Goal: Transaction & Acquisition: Purchase product/service

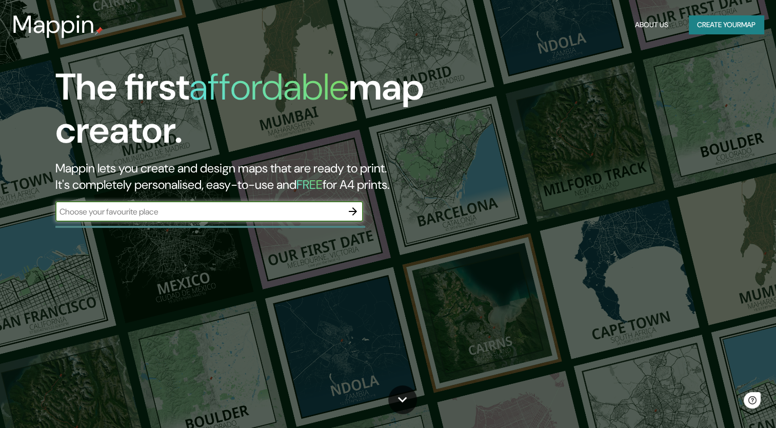
click at [227, 211] on input "text" at bounding box center [198, 212] width 287 height 12
type input "[GEOGRAPHIC_DATA]"
click at [360, 214] on button "button" at bounding box center [353, 211] width 21 height 21
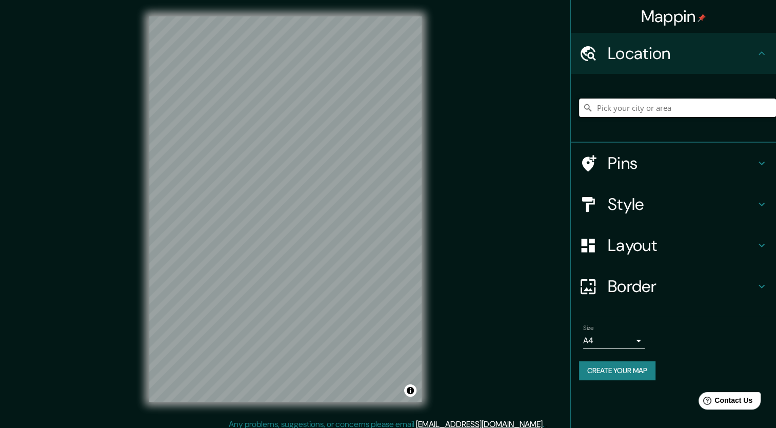
click at [640, 106] on input "Pick your city or area" at bounding box center [677, 107] width 197 height 18
paste input "Teotihuacan"
type input "Teotihuacán, [GEOGRAPHIC_DATA], [GEOGRAPHIC_DATA]"
click at [702, 162] on h4 "Pins" at bounding box center [682, 163] width 148 height 21
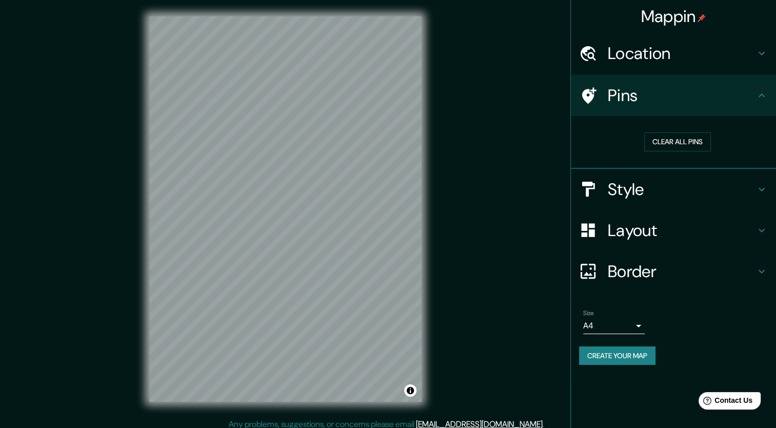
click at [741, 187] on h4 "Style" at bounding box center [682, 189] width 148 height 21
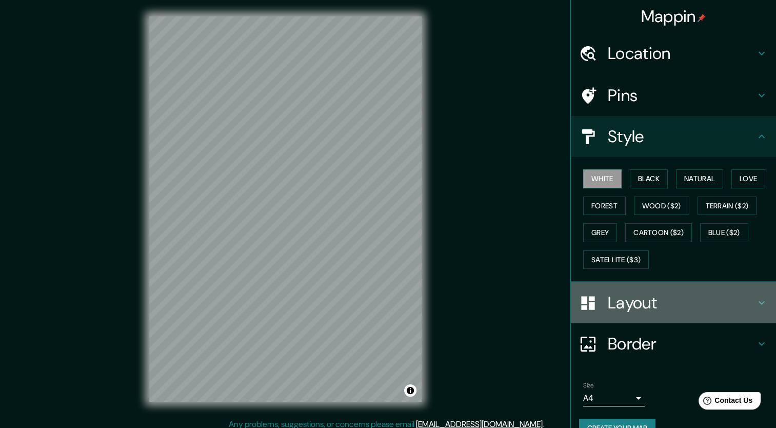
click at [713, 300] on h4 "Layout" at bounding box center [682, 302] width 148 height 21
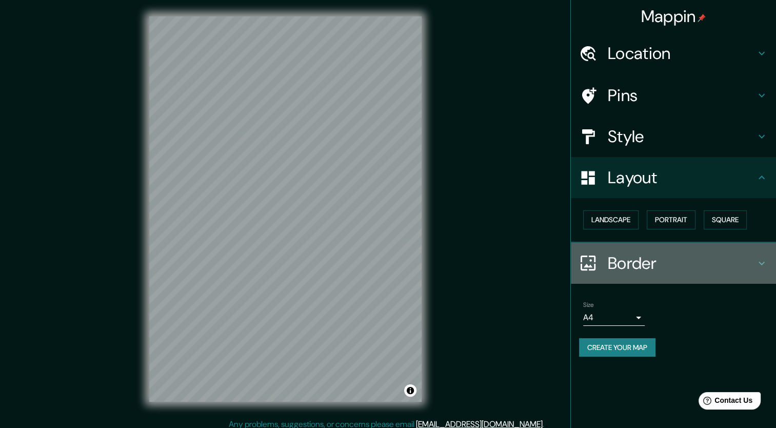
click at [753, 255] on h4 "Border" at bounding box center [682, 263] width 148 height 21
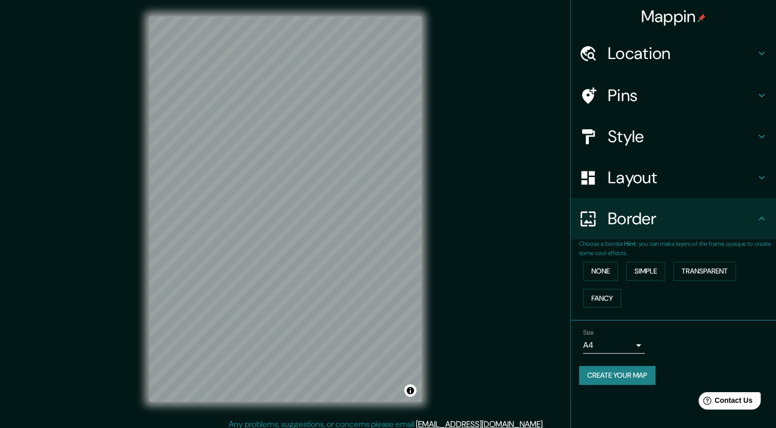
click at [628, 373] on button "Create your map" at bounding box center [617, 375] width 76 height 19
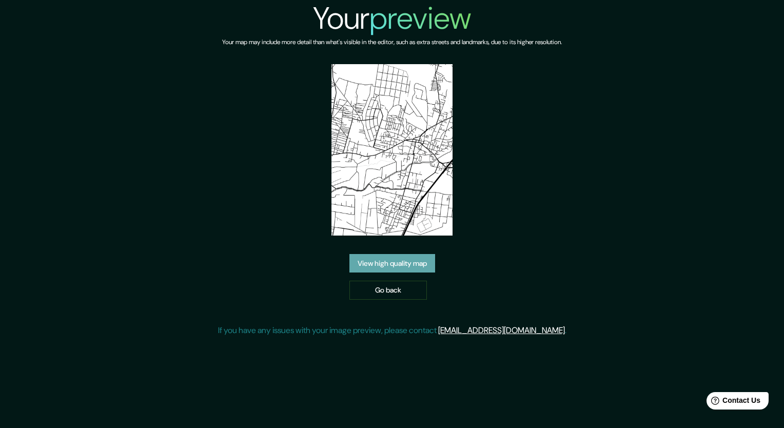
click at [389, 263] on link "View high quality map" at bounding box center [392, 263] width 86 height 19
